Goal: Transaction & Acquisition: Purchase product/service

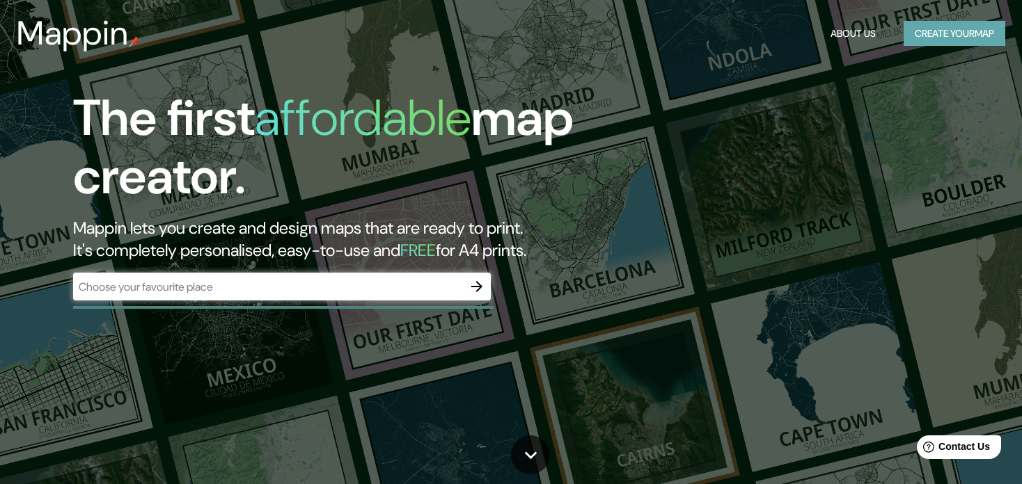
click at [948, 34] on button "Create your map" at bounding box center [954, 34] width 102 height 26
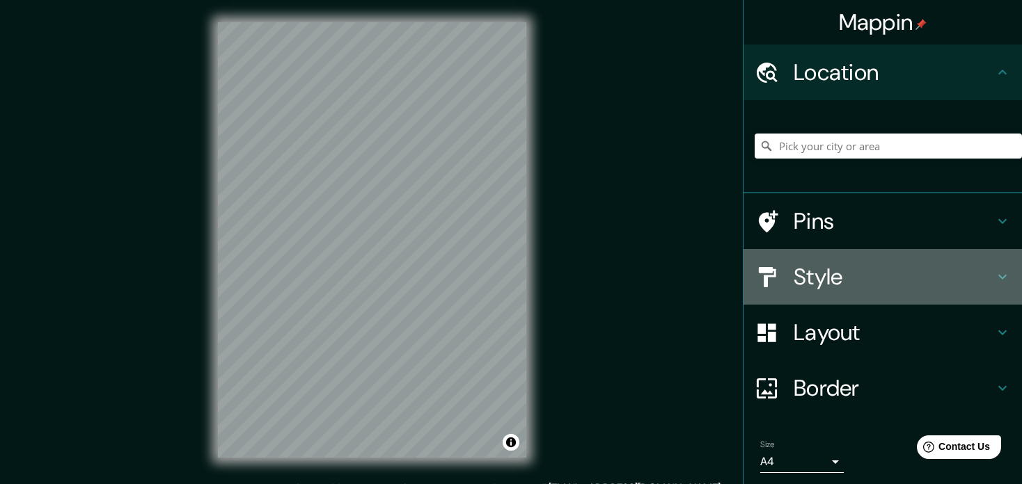
click at [839, 271] on h4 "Style" at bounding box center [893, 277] width 200 height 28
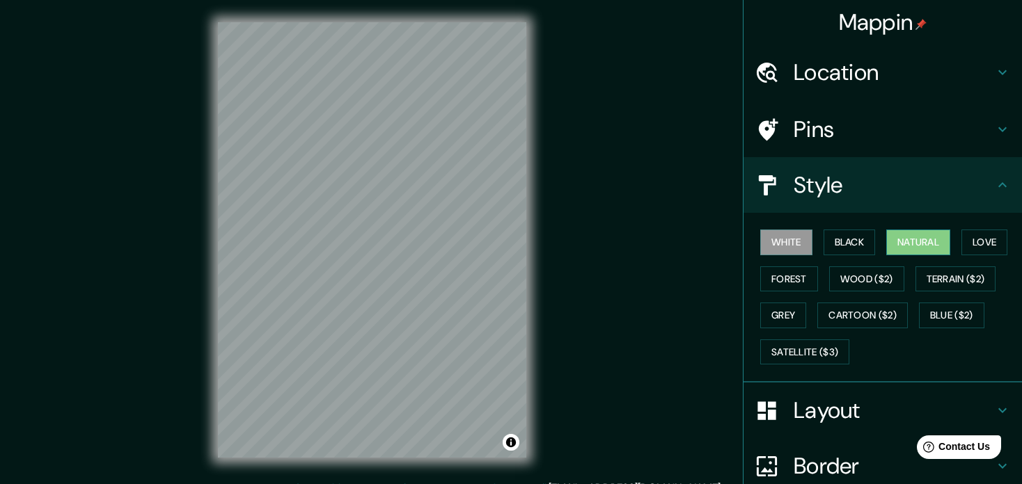
click at [921, 239] on button "Natural" at bounding box center [918, 243] width 64 height 26
click at [966, 245] on button "Love" at bounding box center [984, 243] width 46 height 26
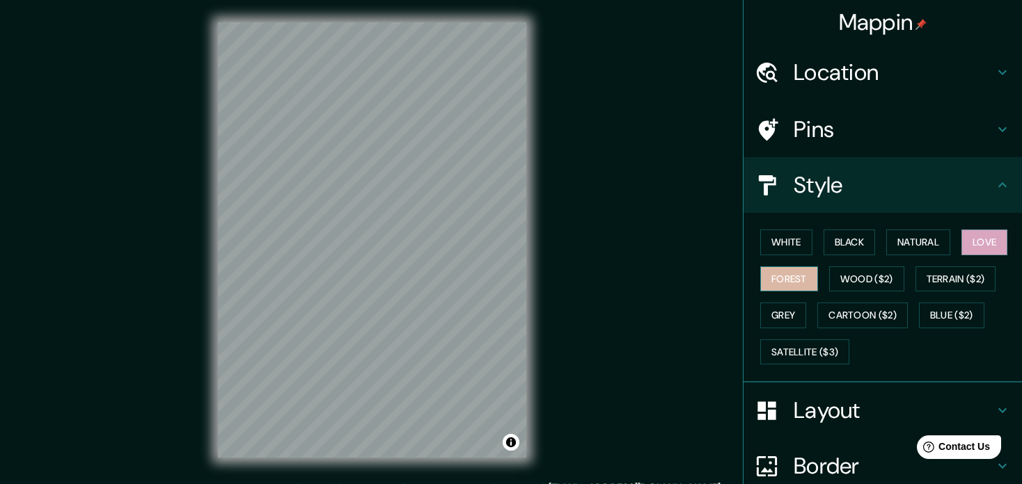
click at [770, 283] on button "Forest" at bounding box center [789, 280] width 58 height 26
click at [848, 274] on button "Wood ($2)" at bounding box center [866, 280] width 75 height 26
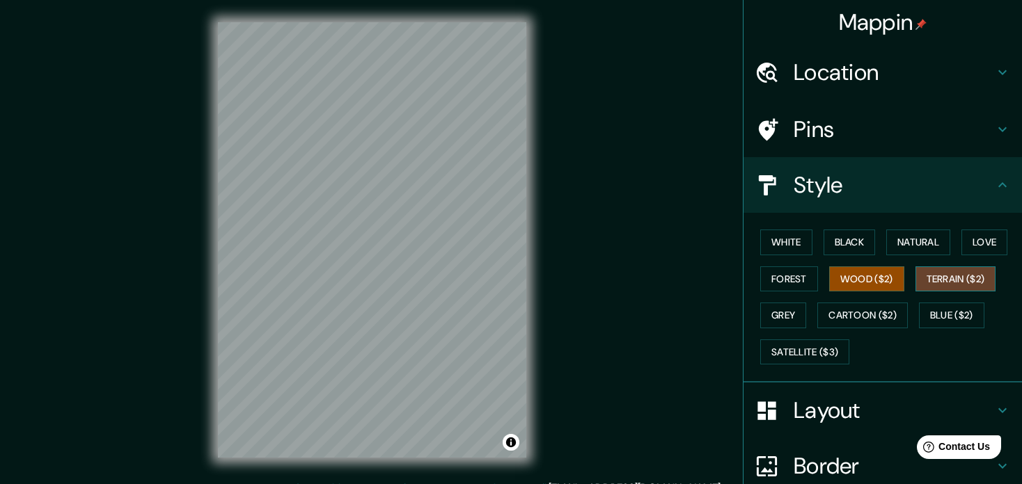
click at [954, 285] on button "Terrain ($2)" at bounding box center [955, 280] width 81 height 26
click at [770, 311] on button "Grey" at bounding box center [783, 316] width 46 height 26
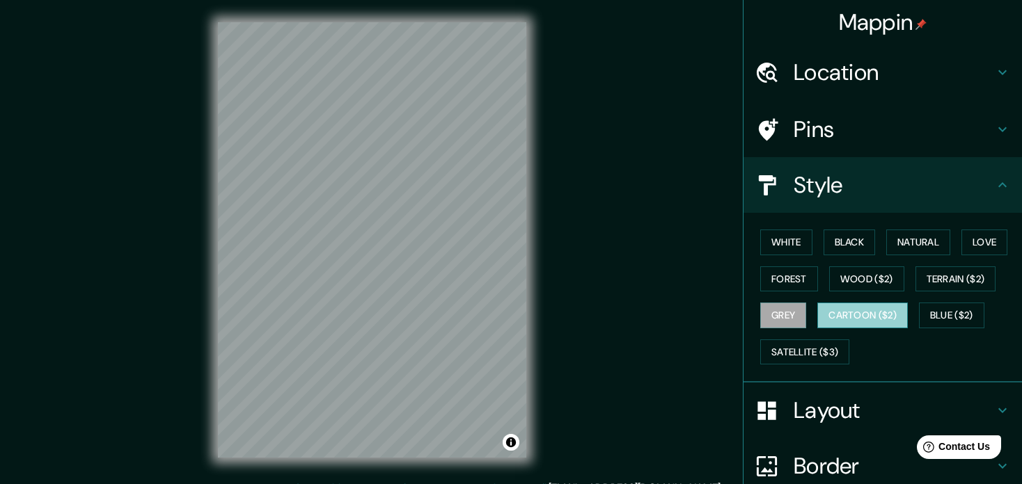
click at [867, 307] on button "Cartoon ($2)" at bounding box center [862, 316] width 90 height 26
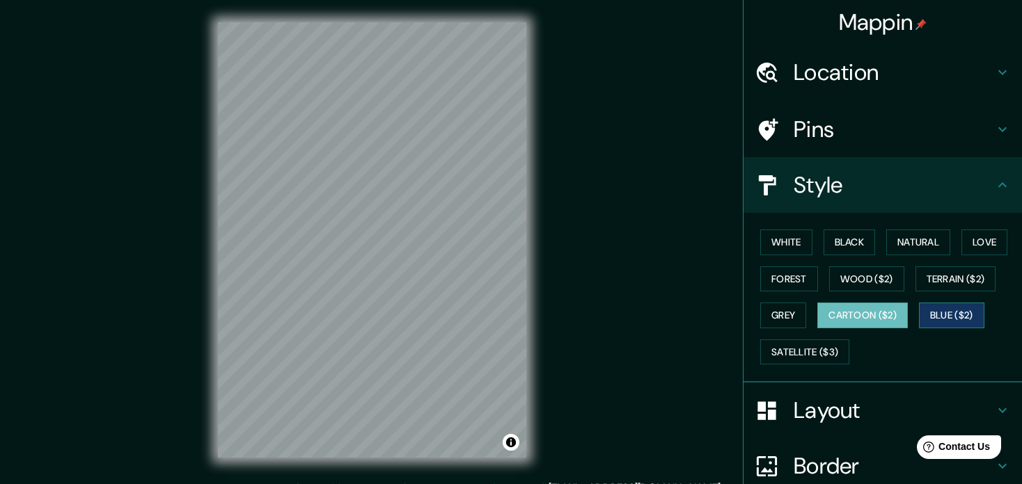
click at [926, 313] on button "Blue ($2)" at bounding box center [951, 316] width 65 height 26
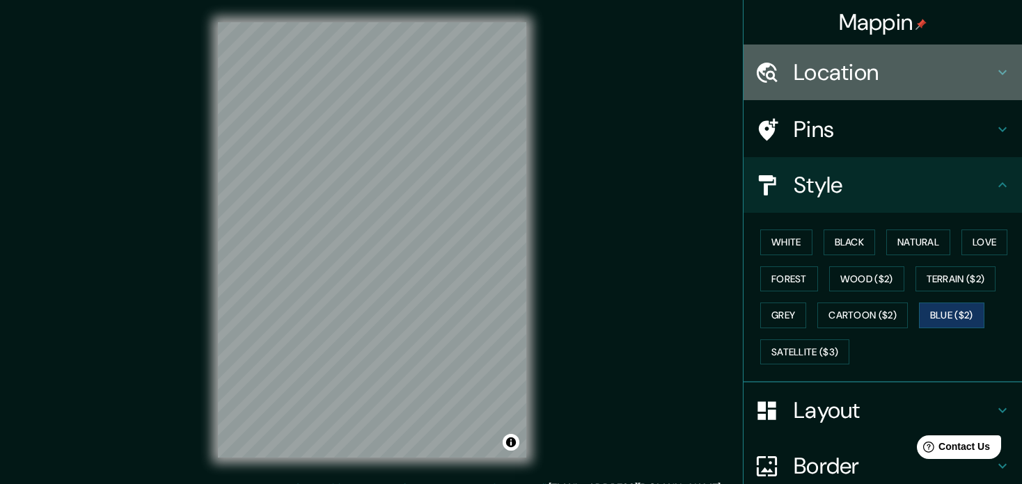
click at [857, 51] on div "Location" at bounding box center [882, 73] width 278 height 56
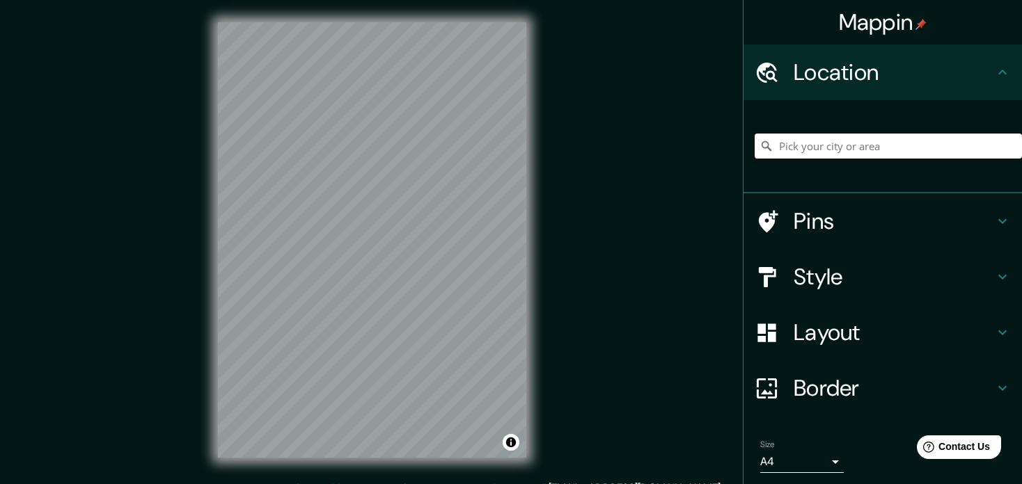
click at [792, 148] on input "Pick your city or area" at bounding box center [887, 146] width 267 height 25
paste input "[GEOGRAPHIC_DATA]"
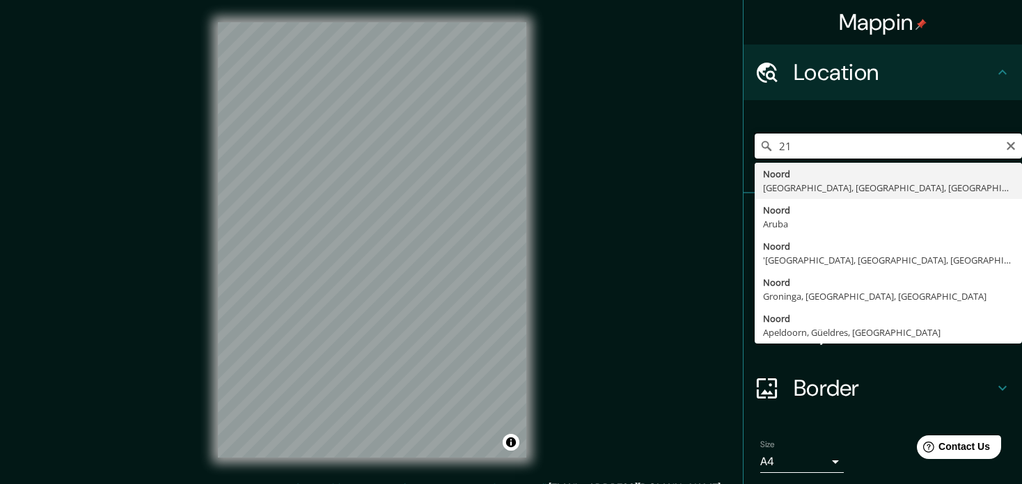
type input "2"
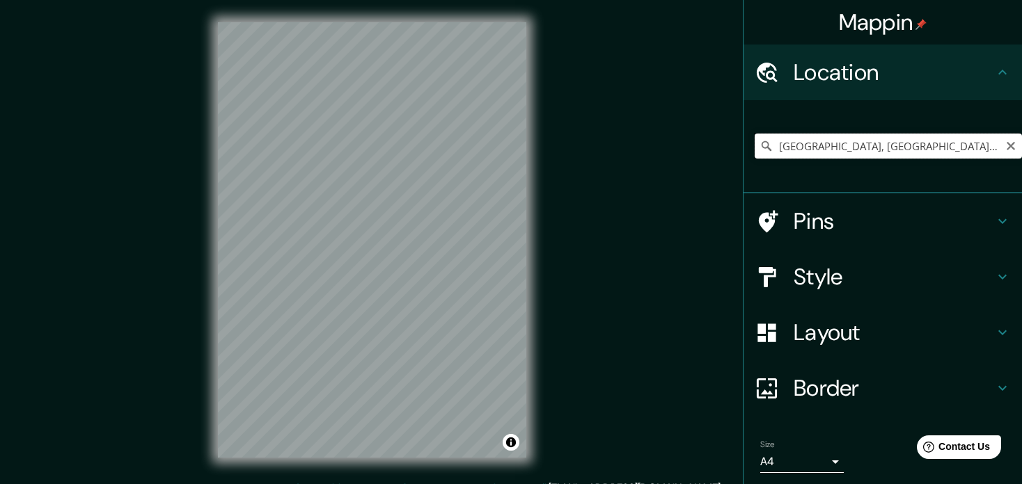
click at [821, 150] on input "[GEOGRAPHIC_DATA], [GEOGRAPHIC_DATA][PERSON_NAME], [GEOGRAPHIC_DATA], [GEOGRAPH…" at bounding box center [887, 146] width 267 height 25
drag, startPoint x: 768, startPoint y: 153, endPoint x: 1022, endPoint y: 153, distance: 254.7
click at [1021, 153] on html "Mappin Location [GEOGRAPHIC_DATA], [GEOGRAPHIC_DATA][PERSON_NAME], [GEOGRAPHIC_…" at bounding box center [511, 242] width 1022 height 484
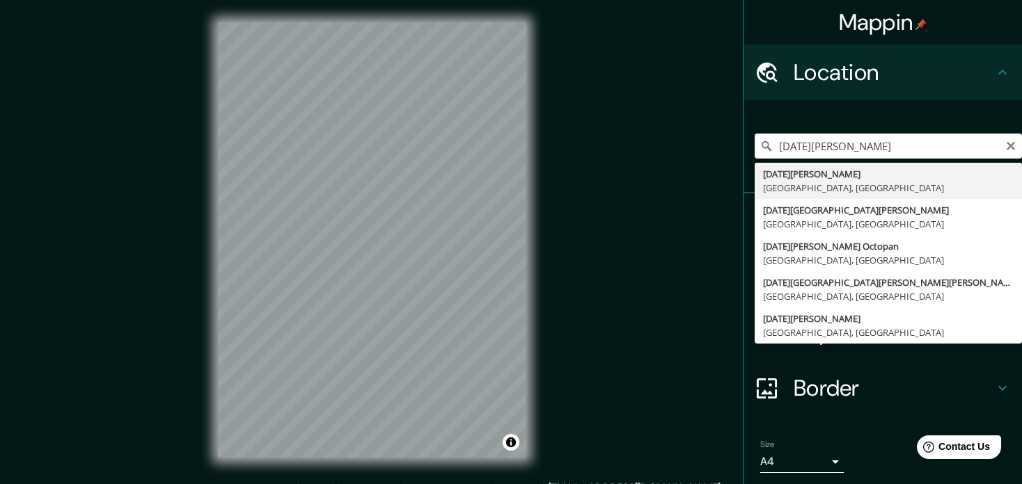
type input "[DATE][GEOGRAPHIC_DATA][PERSON_NAME], [GEOGRAPHIC_DATA], [GEOGRAPHIC_DATA]"
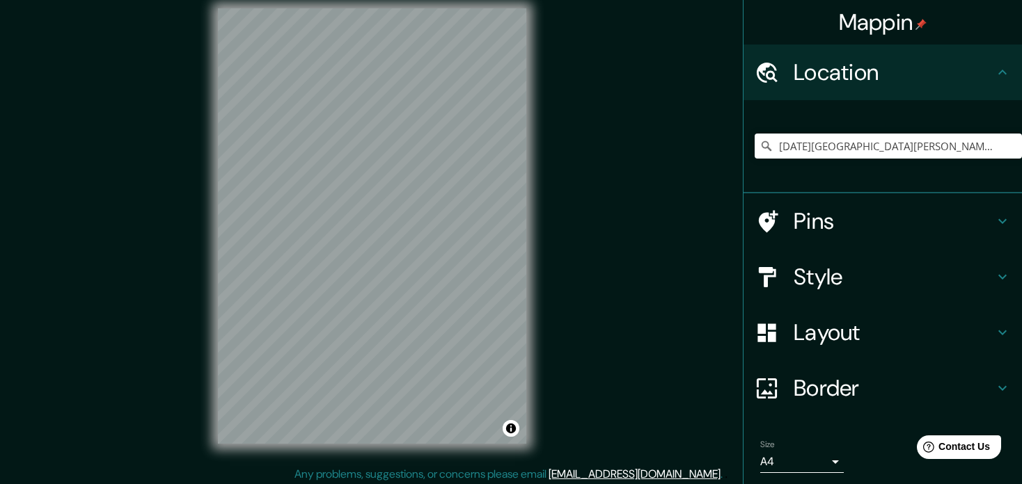
scroll to position [18, 0]
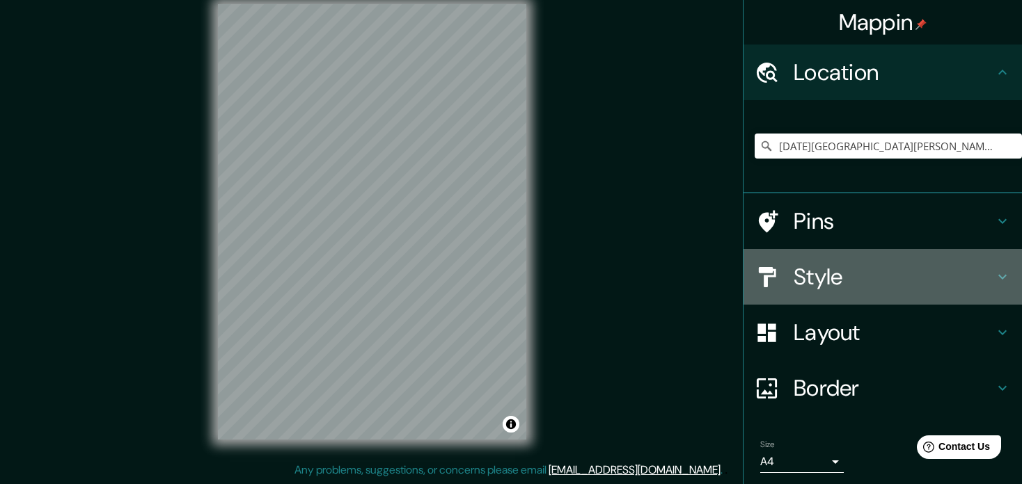
click at [878, 289] on h4 "Style" at bounding box center [893, 277] width 200 height 28
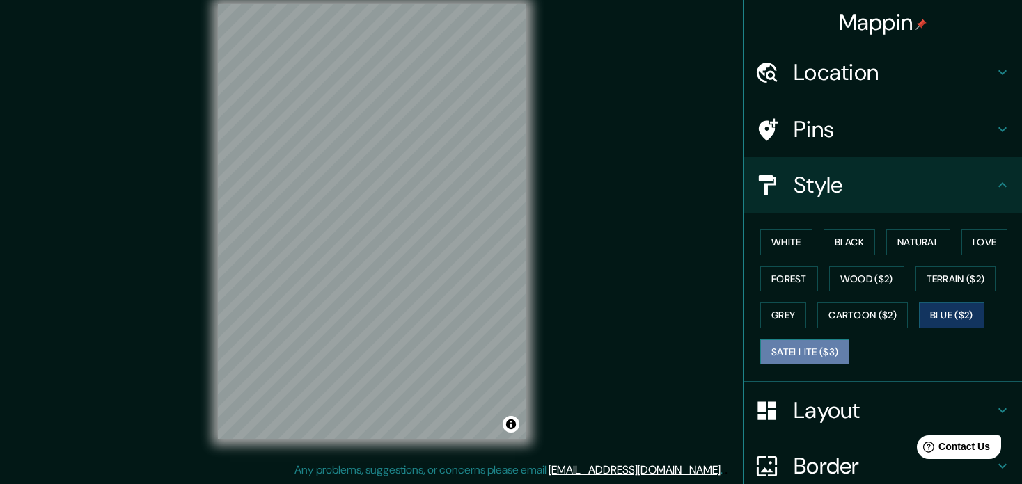
click at [805, 344] on button "Satellite ($3)" at bounding box center [804, 353] width 89 height 26
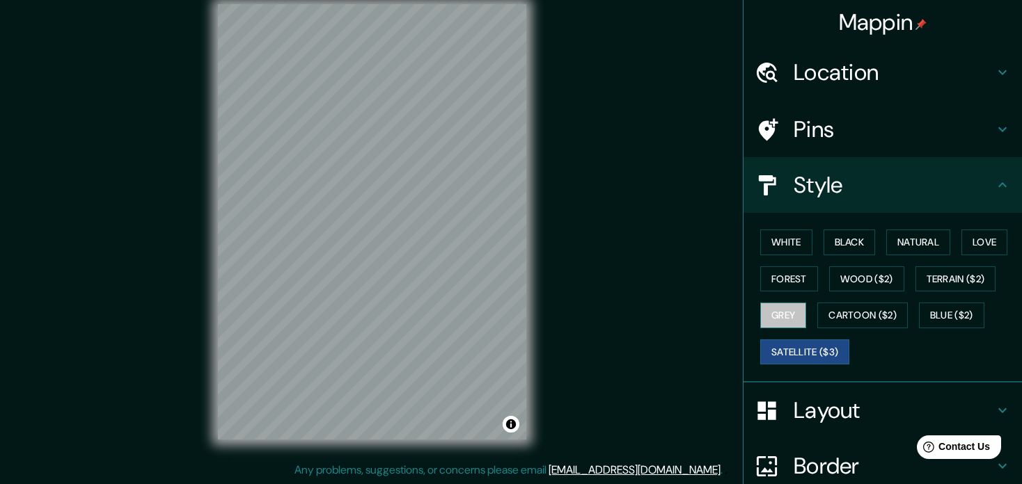
click at [791, 318] on button "Grey" at bounding box center [783, 316] width 46 height 26
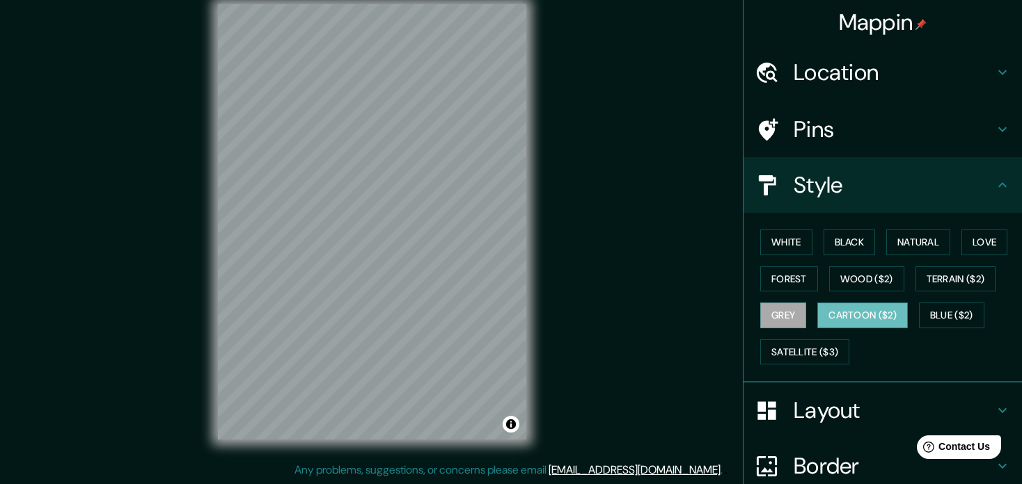
click at [839, 316] on button "Cartoon ($2)" at bounding box center [862, 316] width 90 height 26
click at [943, 315] on button "Blue ($2)" at bounding box center [951, 316] width 65 height 26
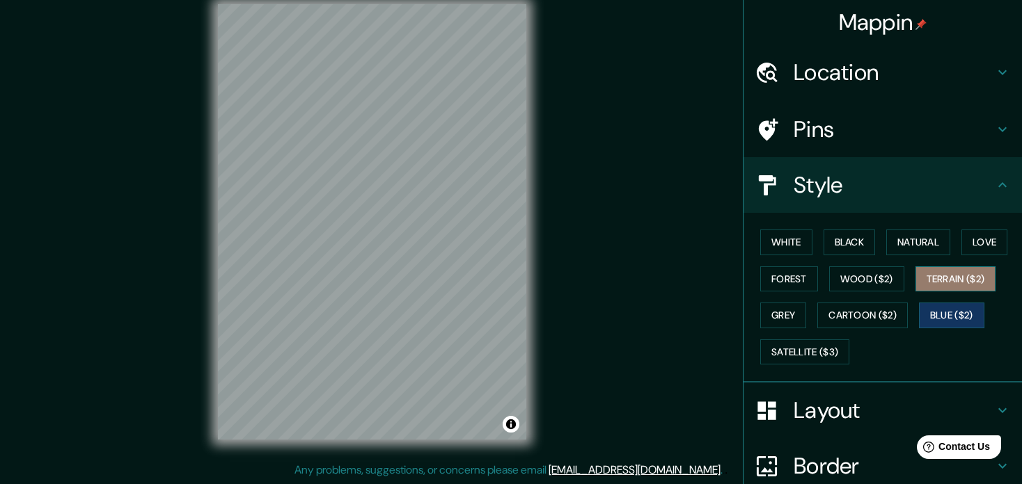
click at [944, 274] on button "Terrain ($2)" at bounding box center [955, 280] width 81 height 26
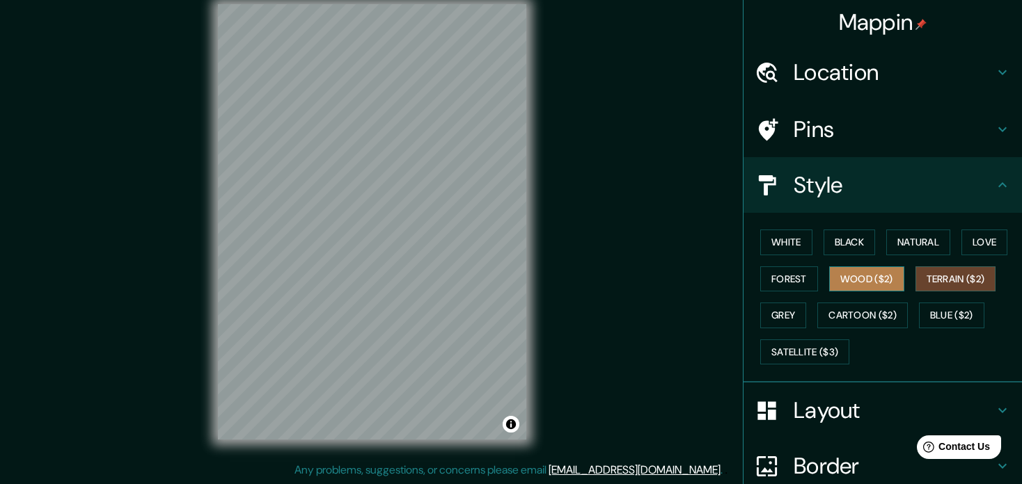
click at [855, 278] on button "Wood ($2)" at bounding box center [866, 280] width 75 height 26
click at [781, 271] on button "Forest" at bounding box center [789, 280] width 58 height 26
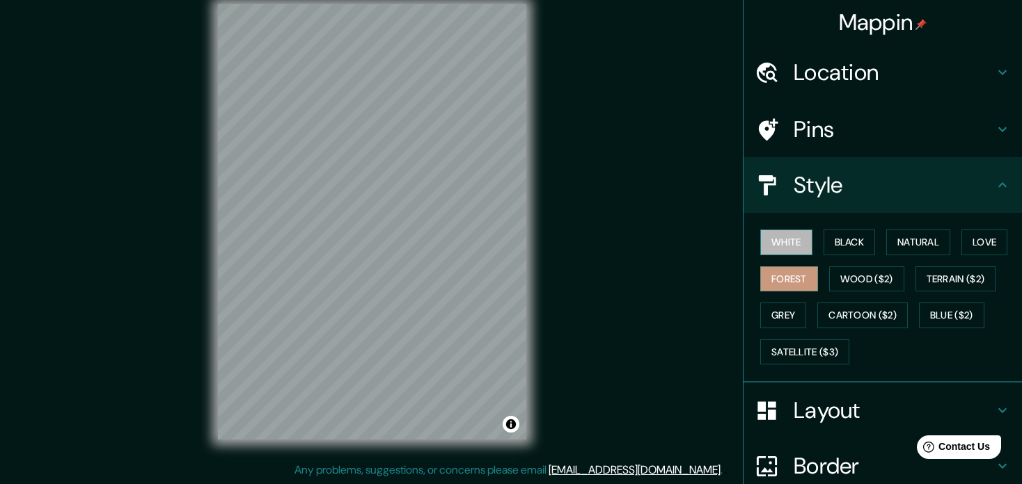
click at [784, 251] on button "White" at bounding box center [786, 243] width 52 height 26
click at [860, 236] on button "Black" at bounding box center [849, 243] width 52 height 26
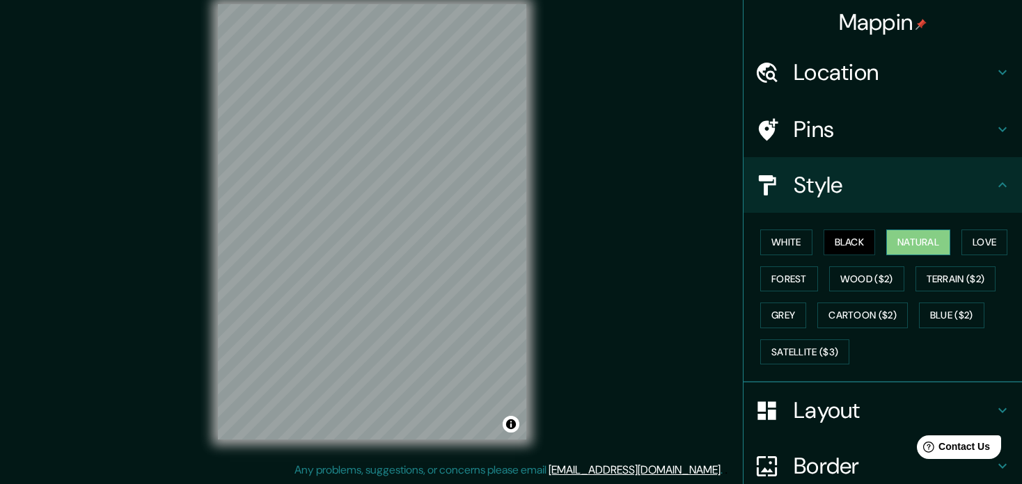
click at [903, 235] on button "Natural" at bounding box center [918, 243] width 64 height 26
click at [961, 237] on button "Love" at bounding box center [984, 243] width 46 height 26
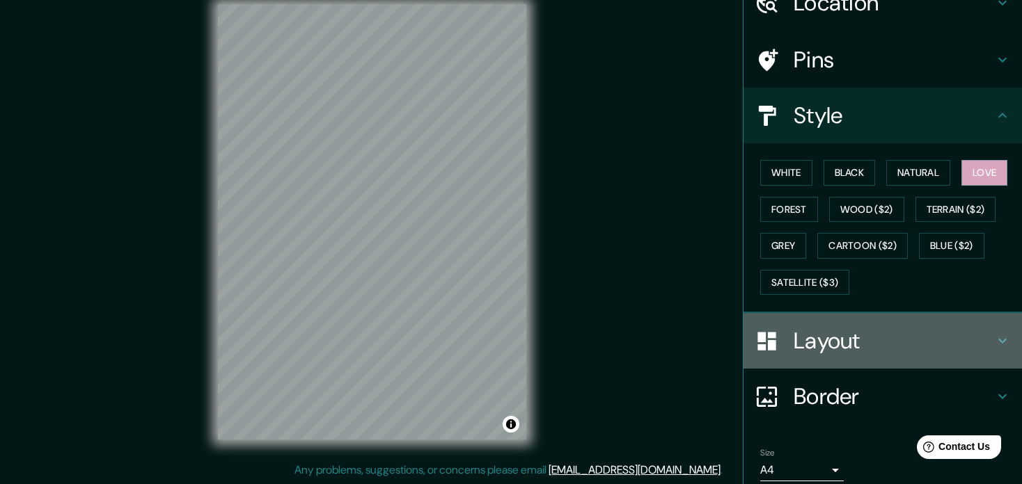
click at [860, 335] on h4 "Layout" at bounding box center [893, 341] width 200 height 28
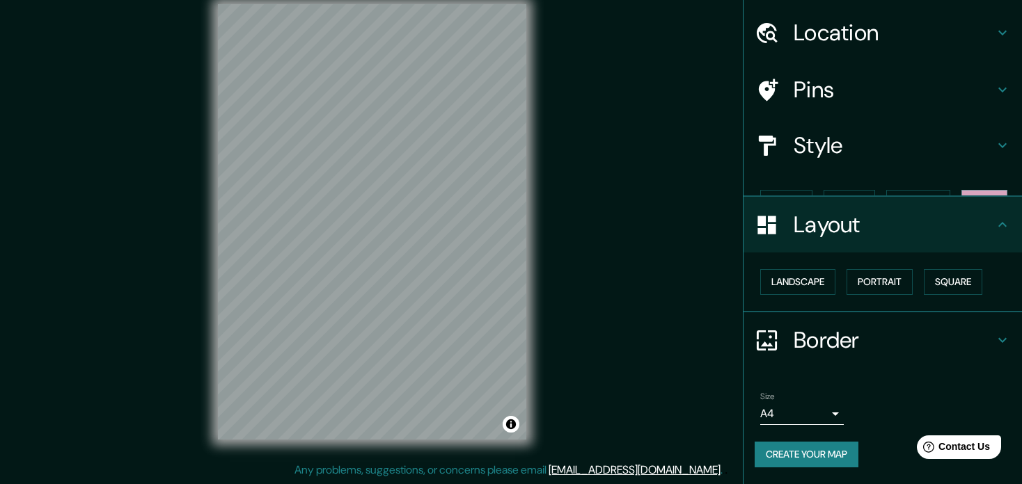
scroll to position [15, 0]
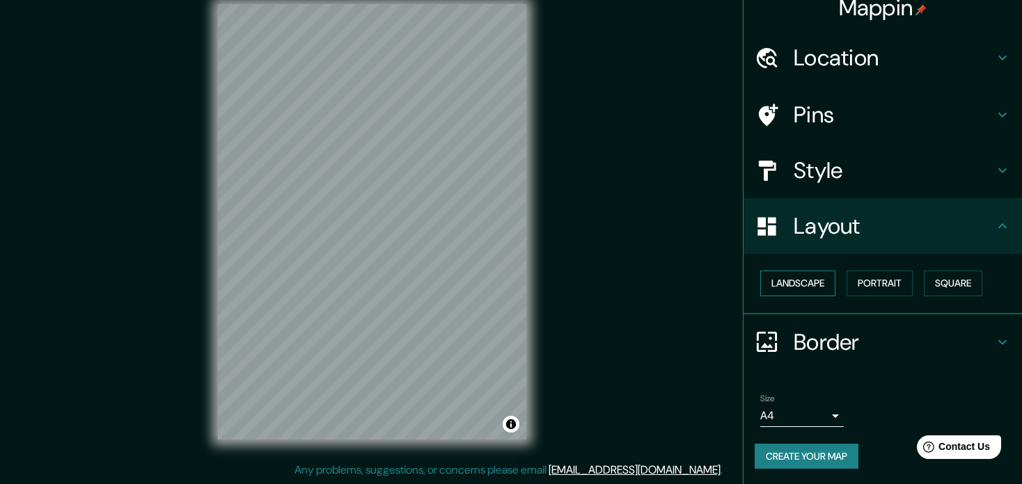
click at [805, 276] on button "Landscape" at bounding box center [797, 284] width 75 height 26
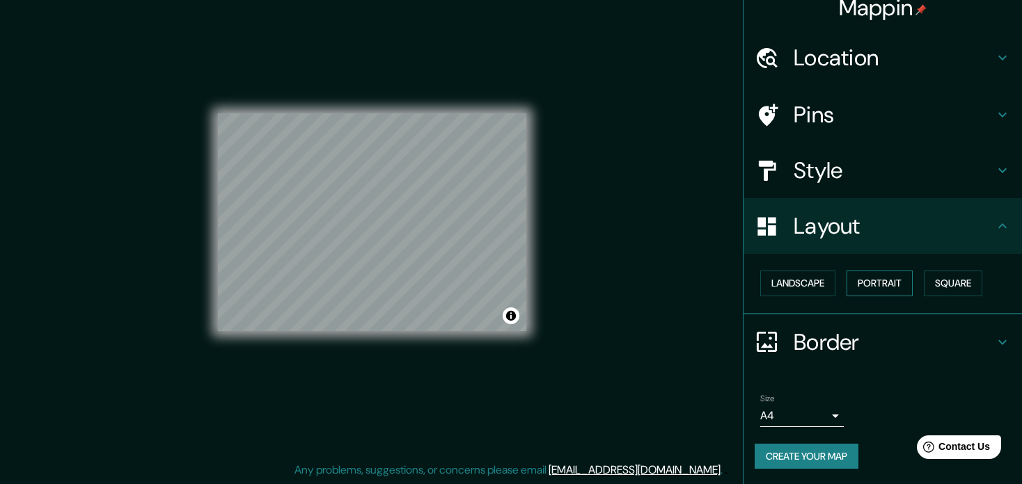
click at [865, 281] on button "Portrait" at bounding box center [879, 284] width 66 height 26
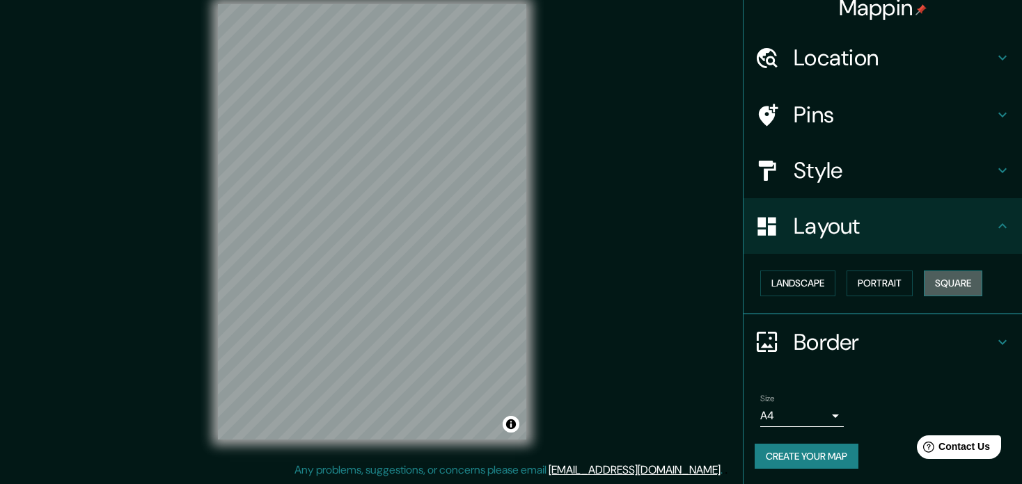
click at [952, 281] on button "Square" at bounding box center [953, 284] width 58 height 26
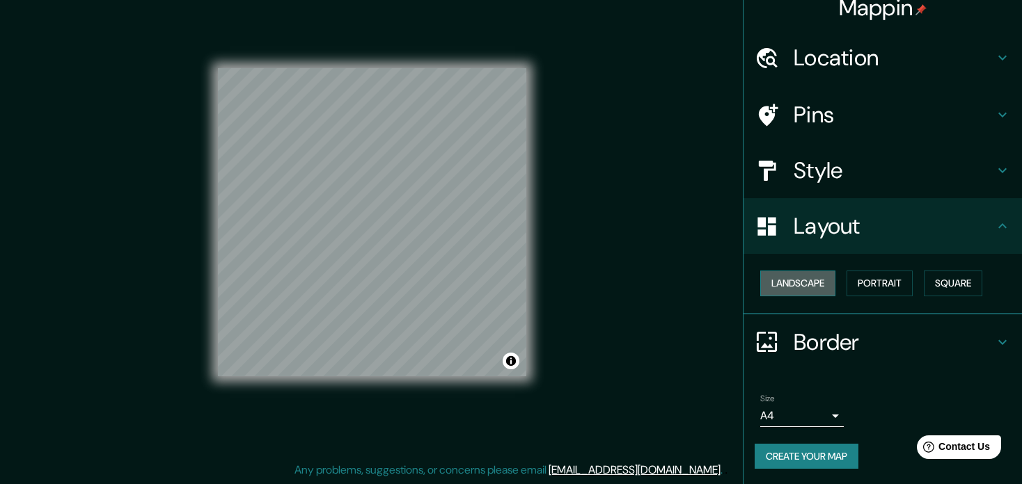
click at [784, 287] on button "Landscape" at bounding box center [797, 284] width 75 height 26
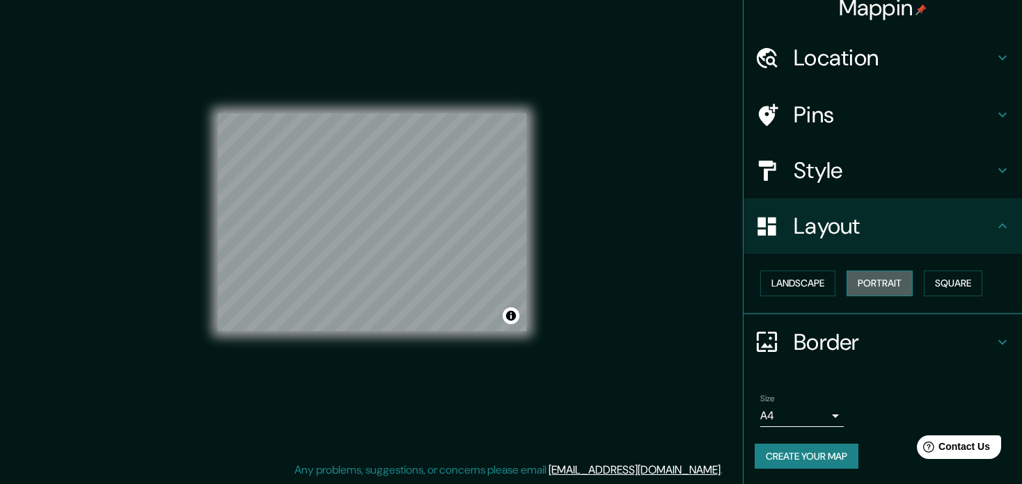
click at [864, 281] on button "Portrait" at bounding box center [879, 284] width 66 height 26
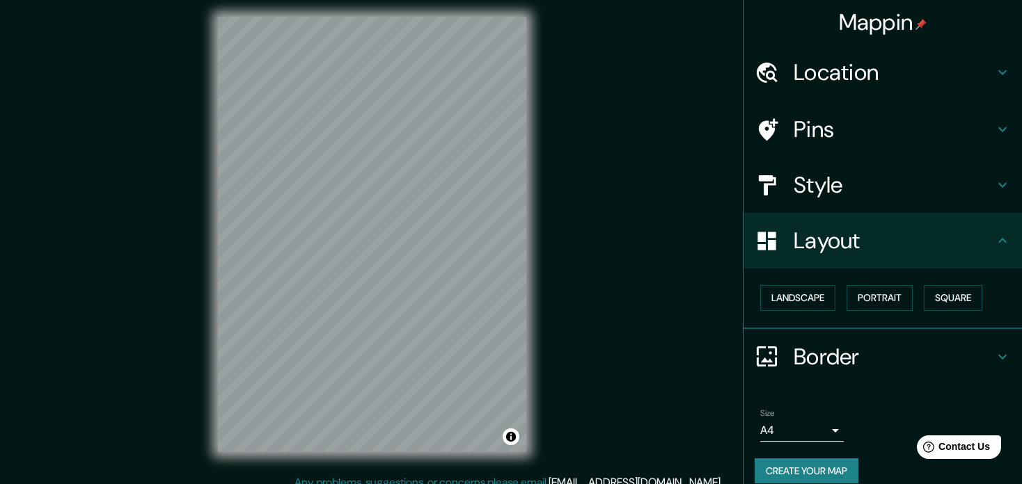
scroll to position [0, 0]
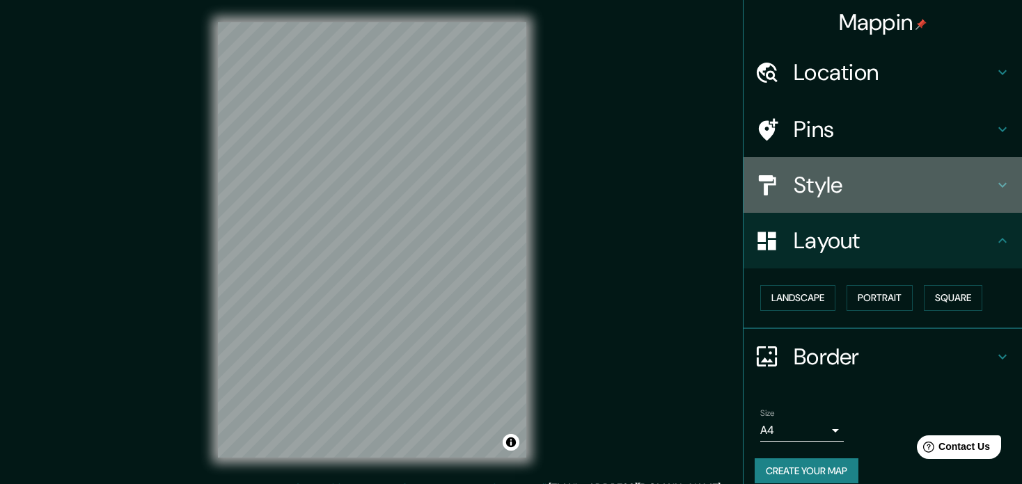
click at [849, 184] on h4 "Style" at bounding box center [893, 185] width 200 height 28
